Goal: Transaction & Acquisition: Purchase product/service

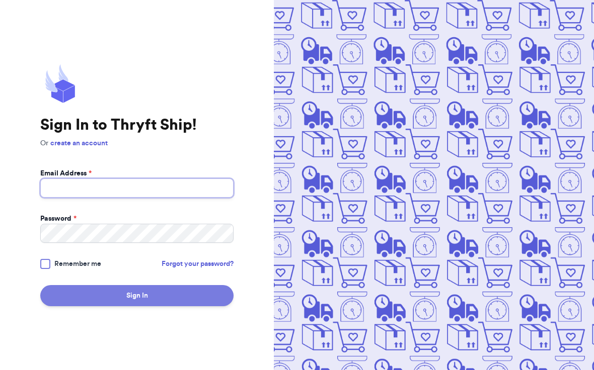
type input "[EMAIL_ADDRESS][DOMAIN_NAME]"
click at [139, 297] on button "Sign In" at bounding box center [136, 295] width 193 height 21
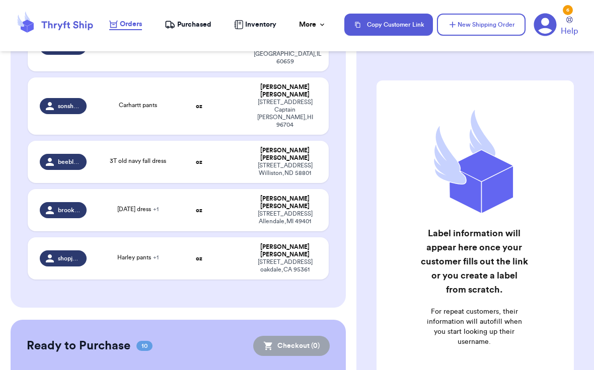
scroll to position [1078, 0]
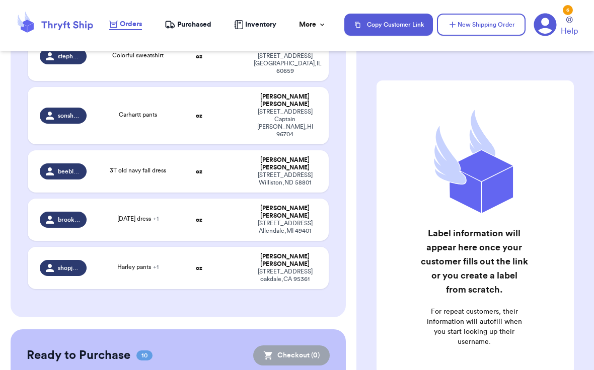
checkbox input "true"
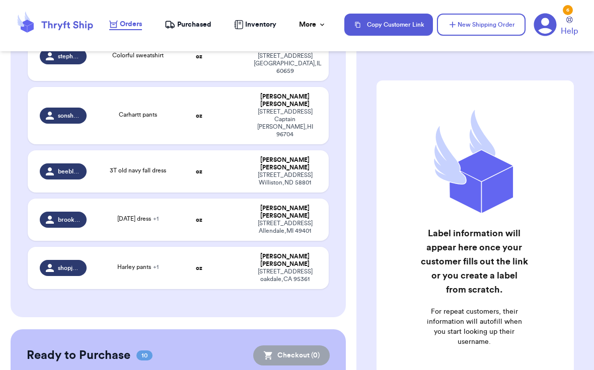
checkbox input "true"
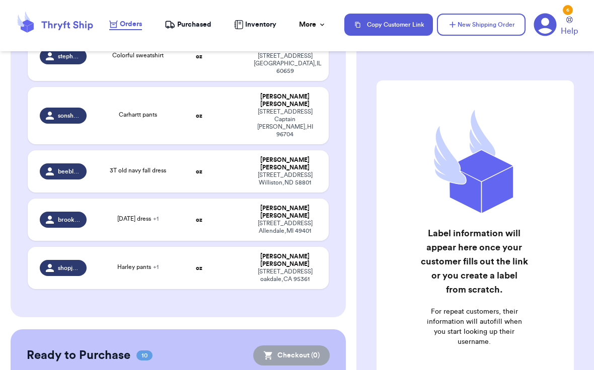
checkbox input "true"
click at [300, 346] on button "Checkout ( 10 )" at bounding box center [290, 356] width 79 height 20
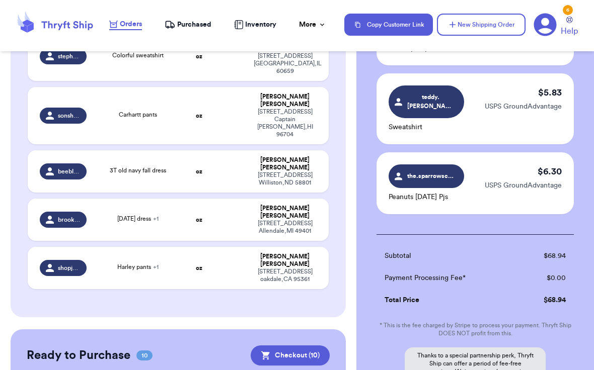
scroll to position [679, 0]
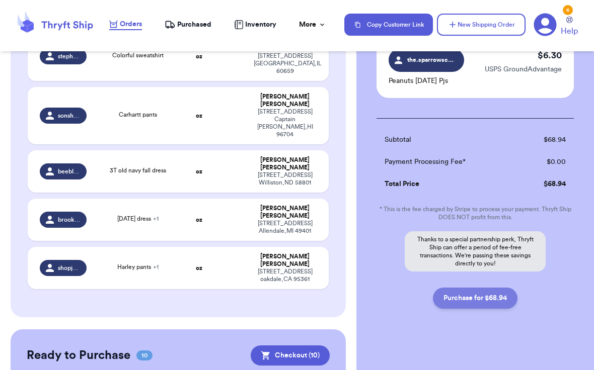
click at [463, 294] on button "Purchase for $68.94" at bounding box center [475, 298] width 85 height 21
checkbox input "false"
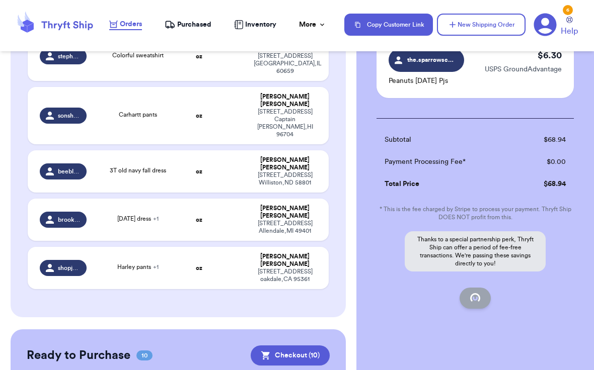
checkbox input "false"
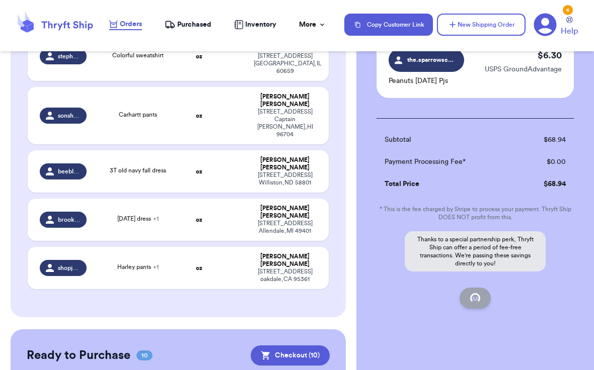
checkbox input "false"
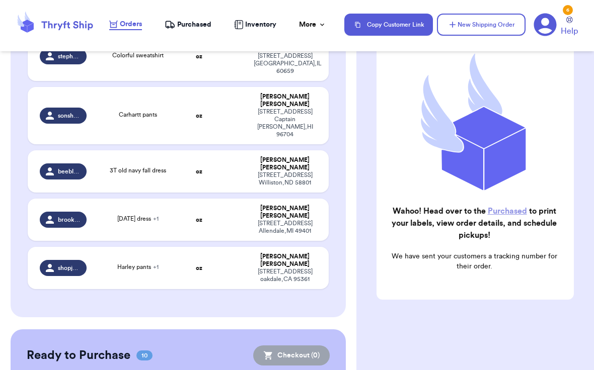
scroll to position [101, 0]
checkbox input "true"
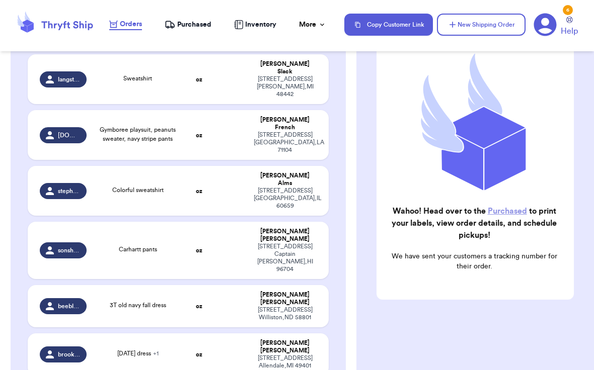
click at [190, 33] on nav "Orders Purchased Inventory More Stats Completed Orders Payments Payouts Copy Cu…" at bounding box center [346, 24] width 494 height 33
click at [190, 25] on span "Purchased" at bounding box center [194, 25] width 34 height 10
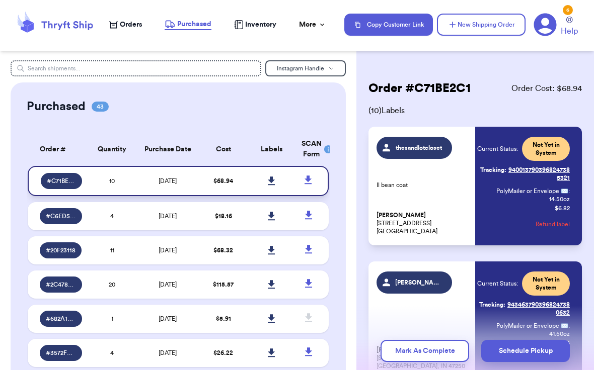
click at [268, 181] on icon at bounding box center [272, 181] width 8 height 9
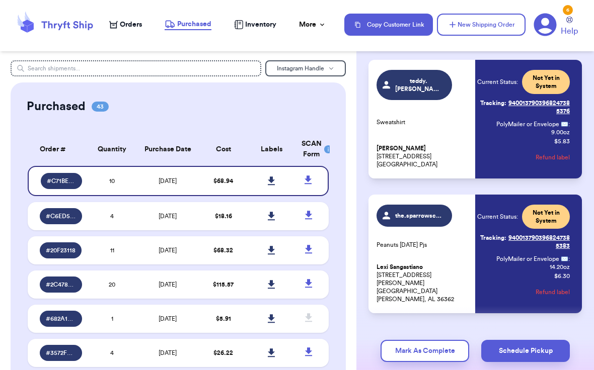
scroll to position [1161, 0]
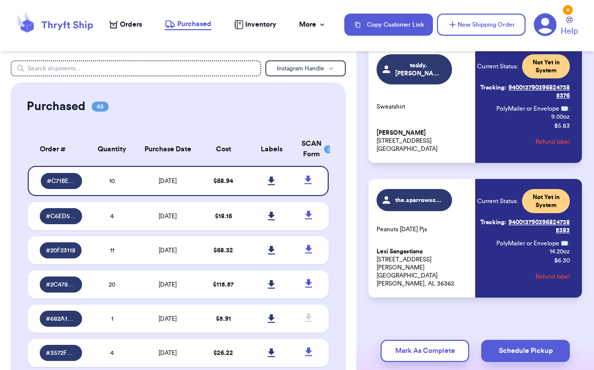
click at [66, 22] on icon at bounding box center [55, 24] width 80 height 27
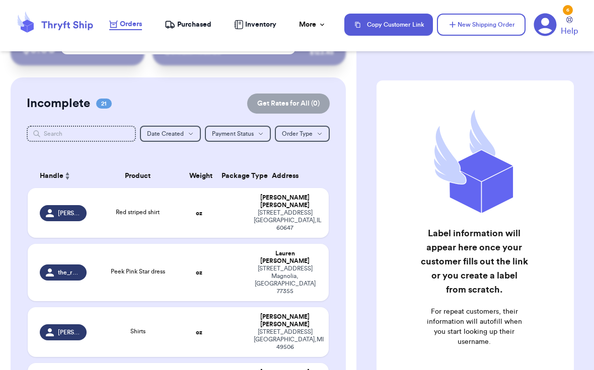
scroll to position [53, 0]
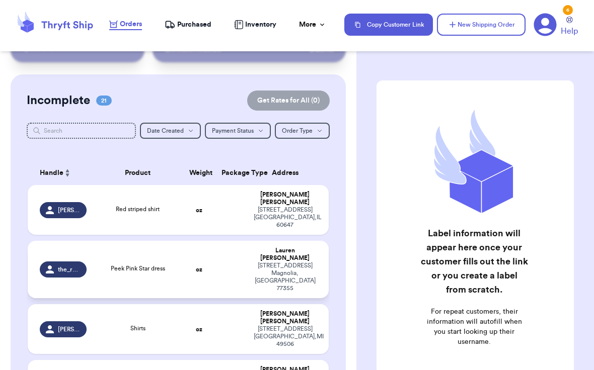
click at [88, 241] on td "the_rosy_robin" at bounding box center [60, 269] width 65 height 57
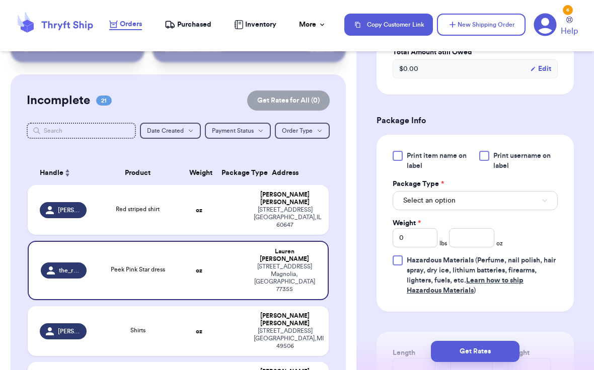
scroll to position [373, 0]
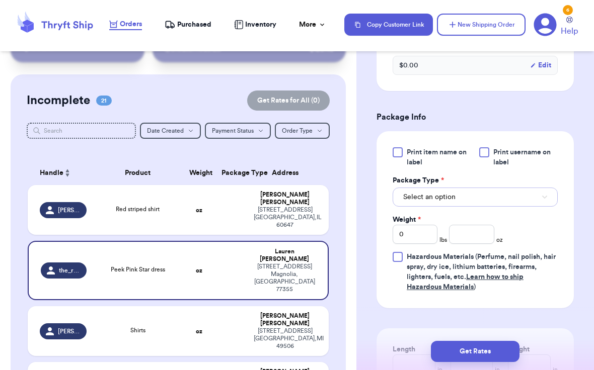
click at [473, 207] on button "Select an option" at bounding box center [474, 197] width 165 height 19
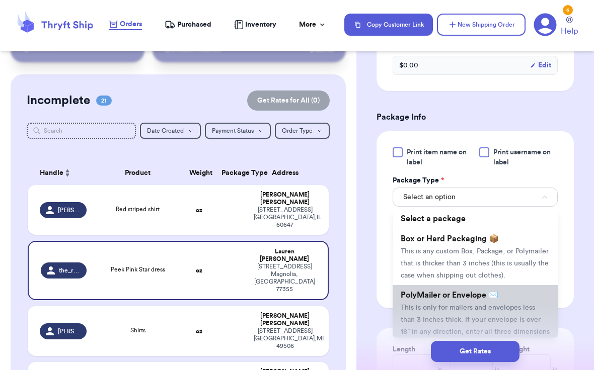
click at [448, 313] on li "PolyMailer or Envelope ✉️ This is only for mailers and envelopes less than 3 in…" at bounding box center [474, 319] width 165 height 68
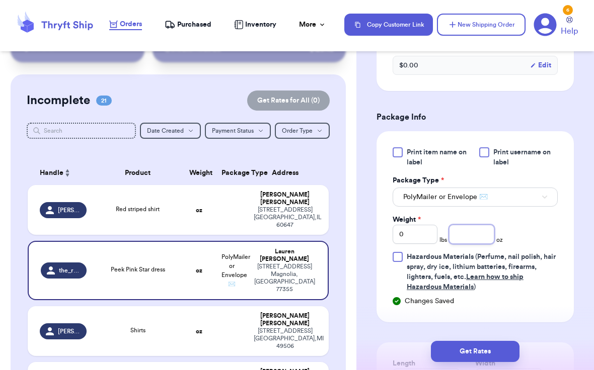
click at [463, 244] on input "number" at bounding box center [471, 234] width 45 height 19
type input "6.6"
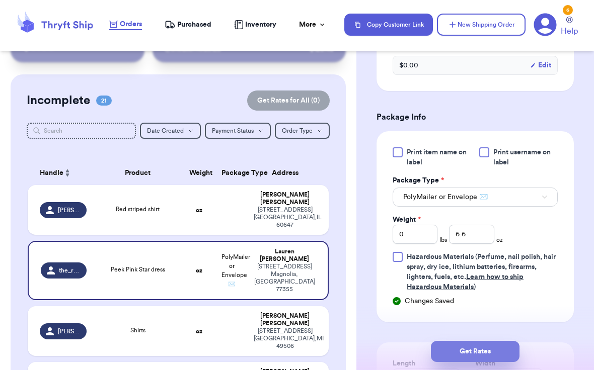
click at [460, 360] on button "Get Rates" at bounding box center [475, 351] width 89 height 21
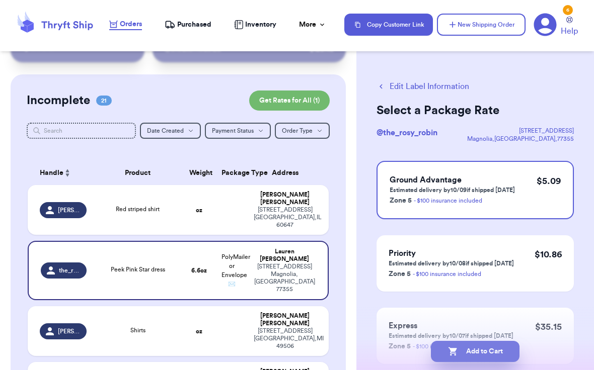
click at [473, 352] on button "Add to Cart" at bounding box center [475, 351] width 89 height 21
checkbox input "true"
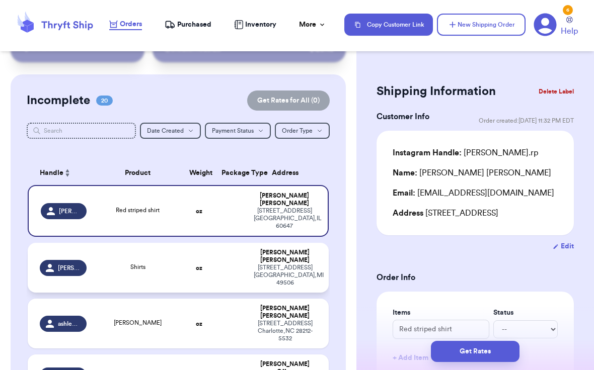
click at [75, 260] on div "[PERSON_NAME].[PERSON_NAME]" at bounding box center [63, 268] width 47 height 16
type input "Shirts"
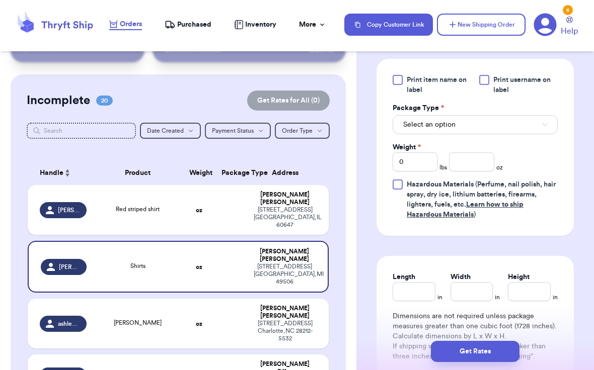
scroll to position [487, 0]
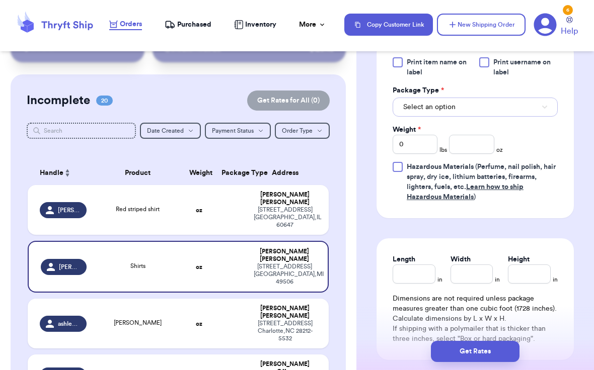
click at [483, 98] on button "Select an option" at bounding box center [474, 107] width 165 height 19
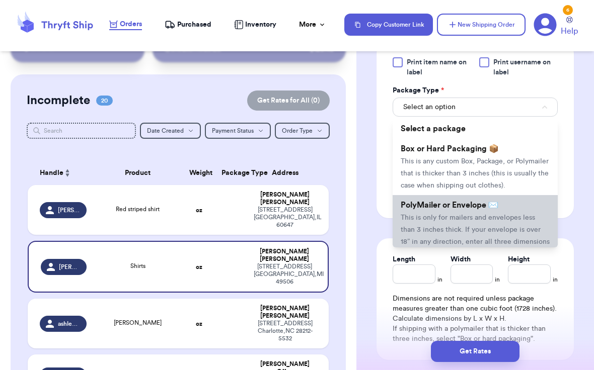
click at [451, 201] on span "PolyMailer or Envelope ✉️" at bounding box center [449, 205] width 98 height 8
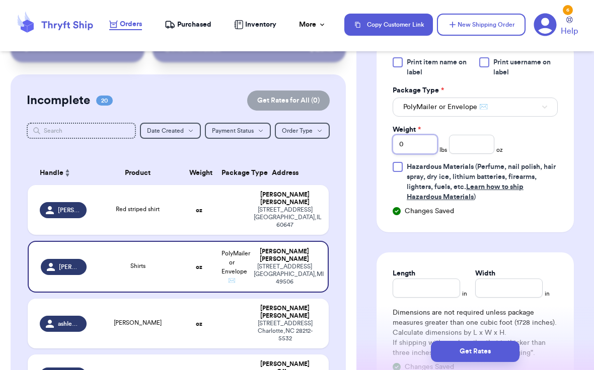
click at [415, 135] on input "0" at bounding box center [414, 144] width 45 height 19
type input "1"
click at [477, 140] on input "number" at bounding box center [471, 144] width 45 height 19
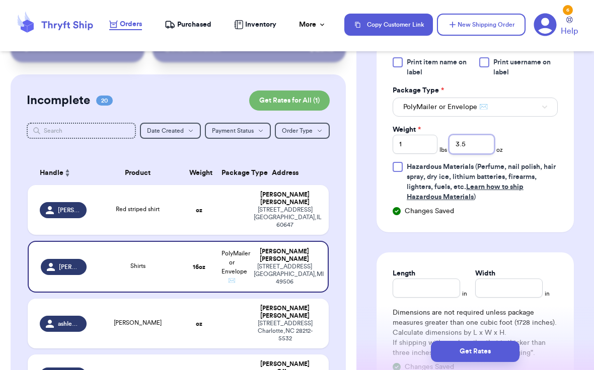
scroll to position [508, 0]
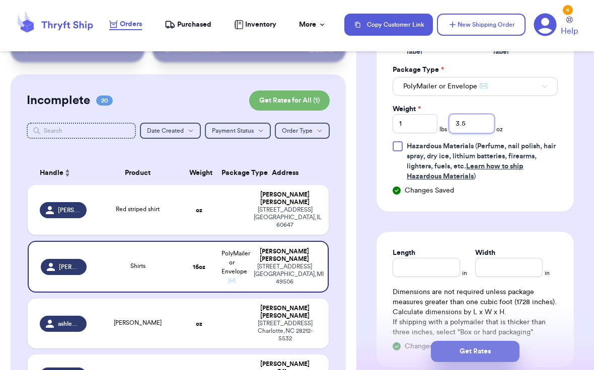
type input "3.5"
click at [467, 350] on button "Get Rates" at bounding box center [475, 351] width 89 height 21
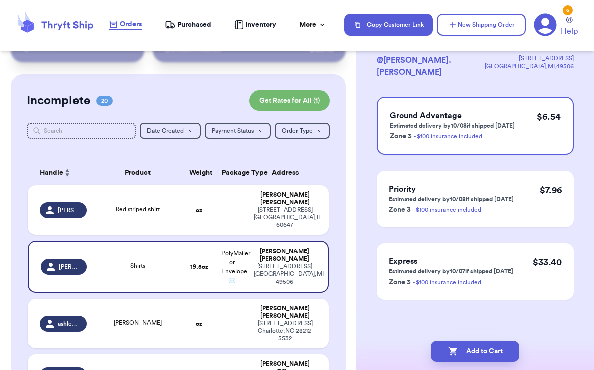
scroll to position [64, 0]
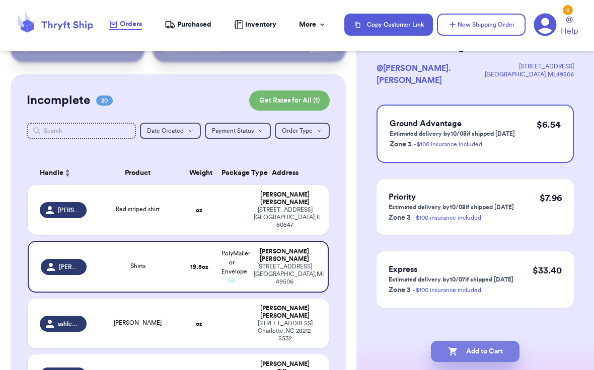
click at [472, 349] on button "Add to Cart" at bounding box center [475, 351] width 89 height 21
checkbox input "true"
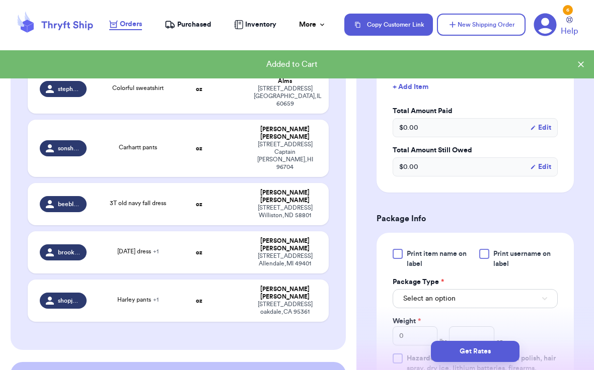
scroll to position [931, 0]
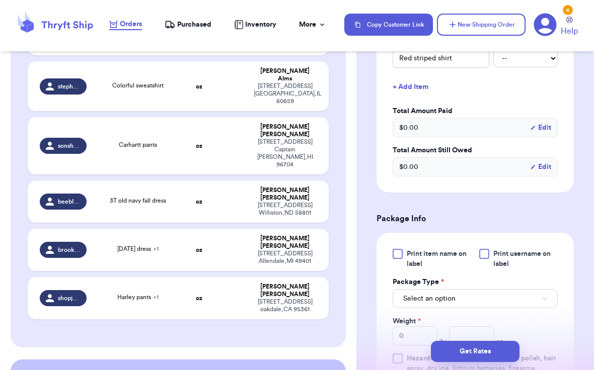
scroll to position [168, 0]
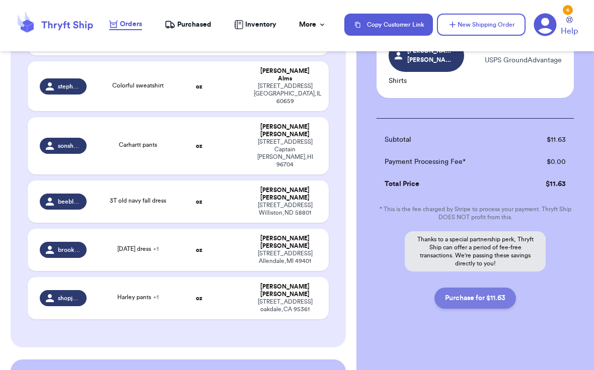
click at [457, 291] on button "Purchase for $11.63" at bounding box center [474, 298] width 81 height 21
checkbox input "false"
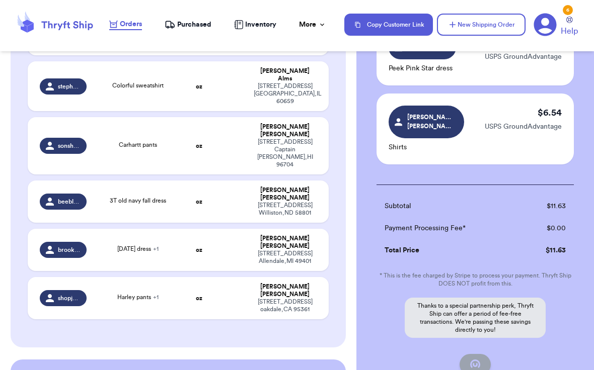
checkbox input "true"
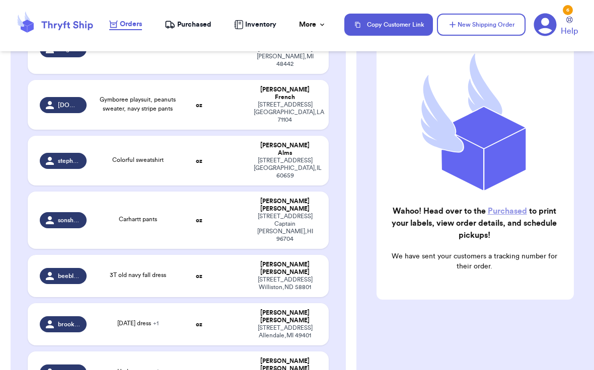
scroll to position [0, 0]
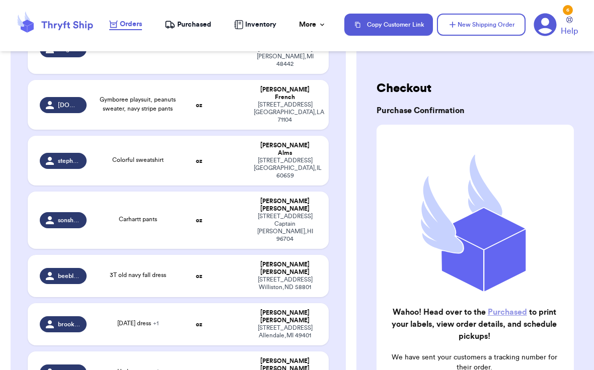
click at [194, 27] on span "Purchased" at bounding box center [194, 25] width 34 height 10
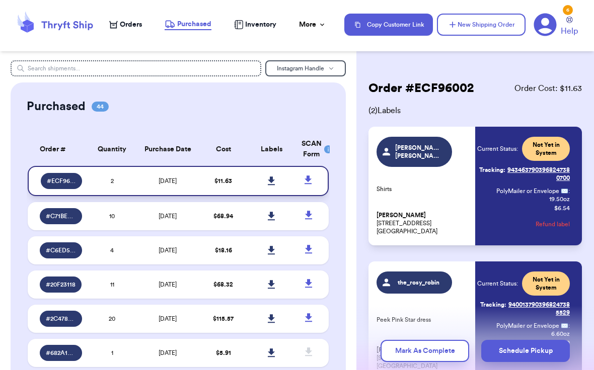
click at [269, 180] on icon at bounding box center [271, 181] width 7 height 9
